Goal: Information Seeking & Learning: Learn about a topic

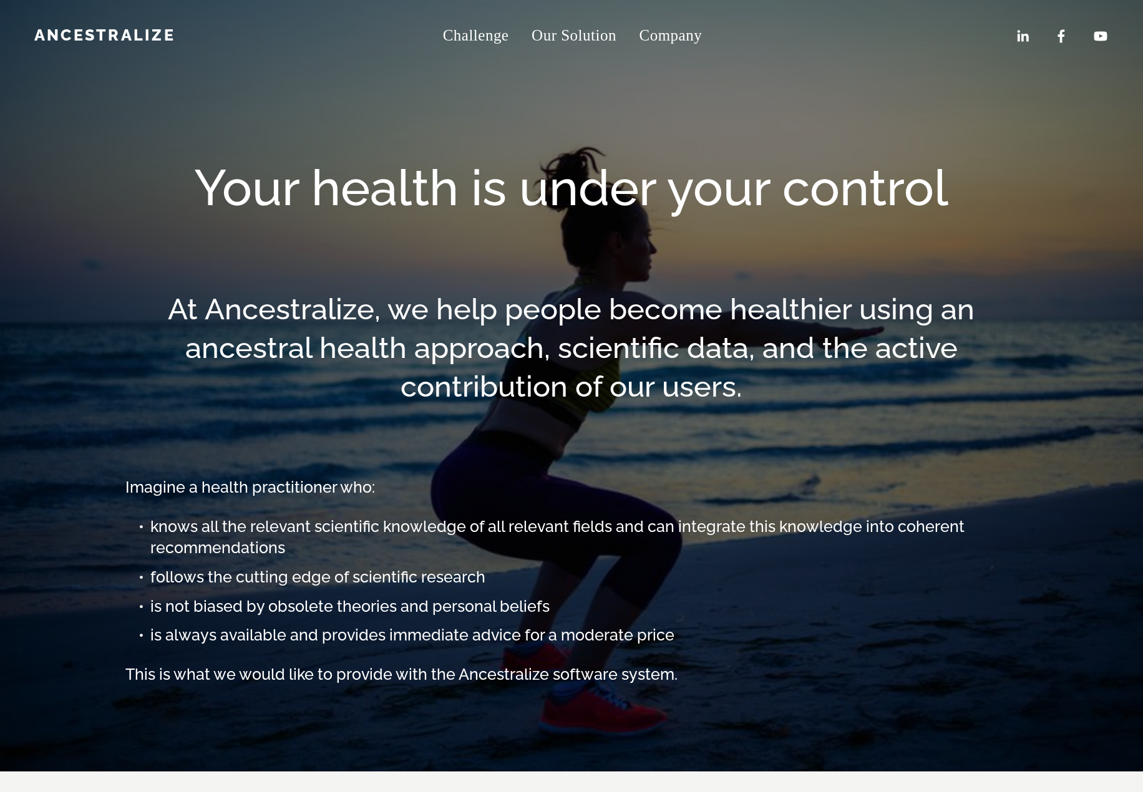
click at [470, 33] on link "Challenge" at bounding box center [476, 36] width 66 height 31
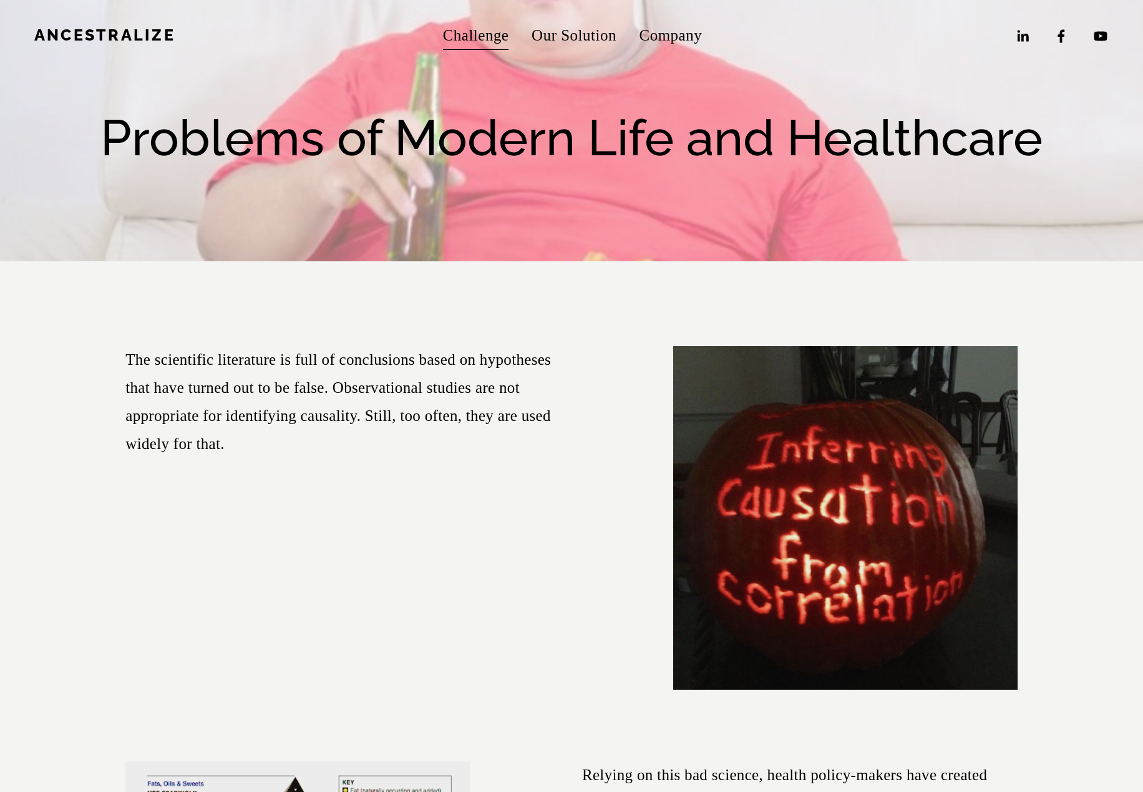
click at [594, 36] on link "Our Solution" at bounding box center [573, 36] width 85 height 31
